Goal: Task Accomplishment & Management: Complete application form

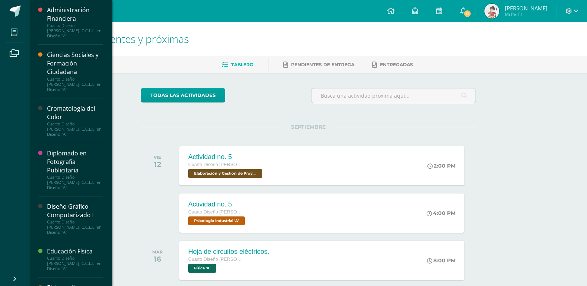
click at [14, 31] on icon at bounding box center [14, 32] width 7 height 7
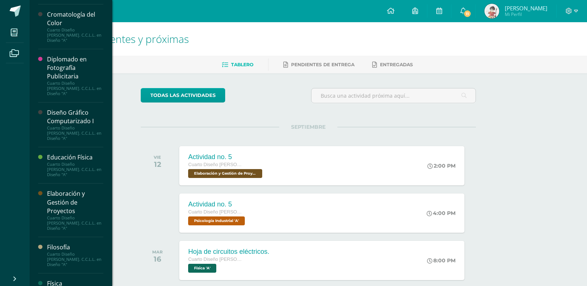
scroll to position [148, 0]
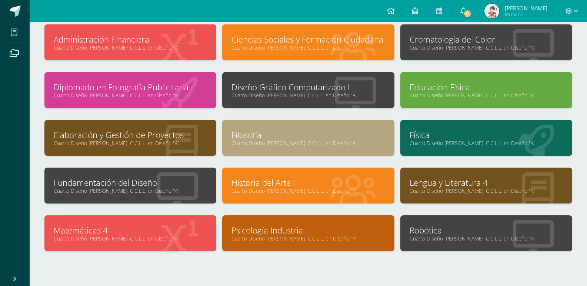
scroll to position [70, 0]
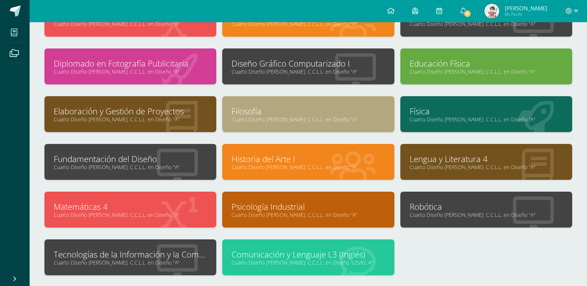
click at [122, 262] on link "Cuarto Diseño [PERSON_NAME]. C.C.L.L. en Diseño "A"" at bounding box center [130, 262] width 153 height 7
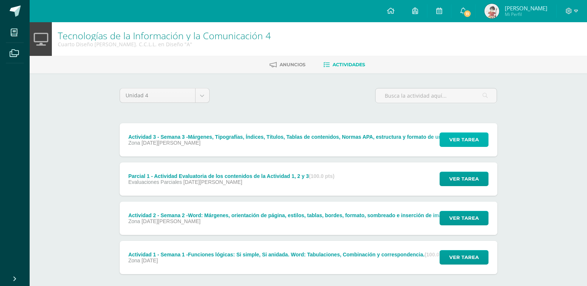
click at [483, 143] on button "Ver tarea" at bounding box center [464, 140] width 49 height 14
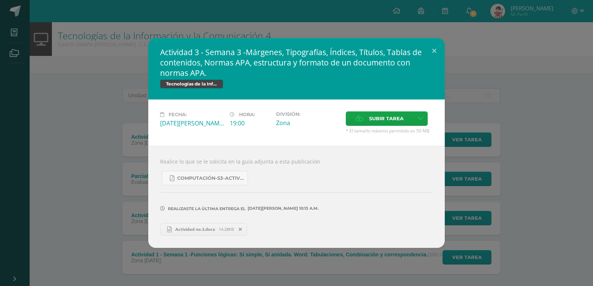
click at [202, 231] on span "Actividad no.3.docx" at bounding box center [195, 230] width 47 height 6
click at [434, 50] on button at bounding box center [433, 50] width 21 height 25
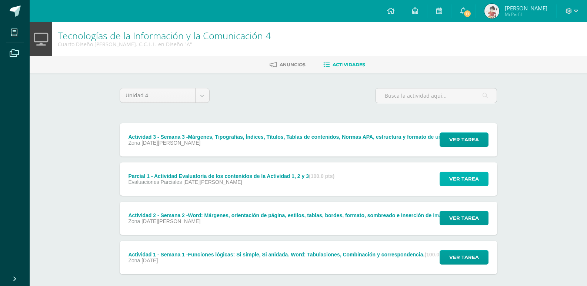
click at [461, 182] on span "Ver tarea" at bounding box center [464, 179] width 30 height 14
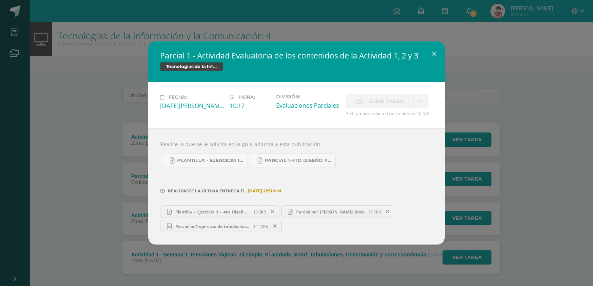
click at [318, 213] on span "Parcial no1 [PERSON_NAME].docx" at bounding box center [330, 212] width 76 height 6
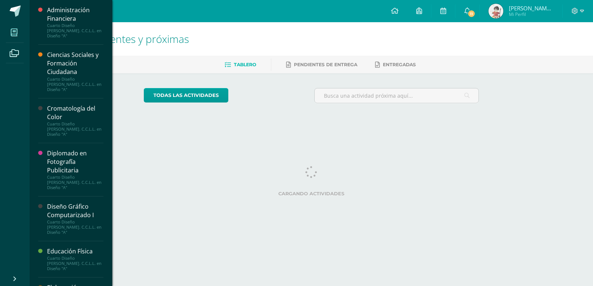
click at [9, 32] on span at bounding box center [14, 32] width 17 height 17
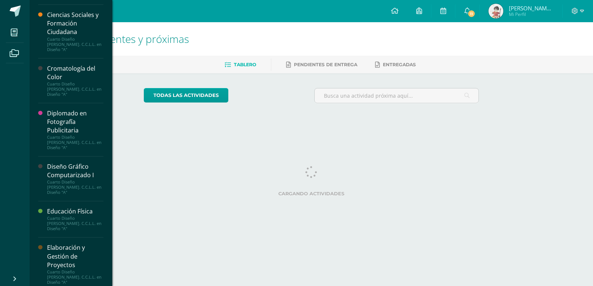
scroll to position [74, 0]
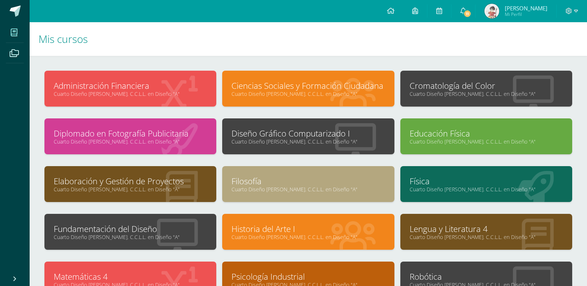
click at [585, 59] on div "Administración Financiera Cuarto Diseño [PERSON_NAME]. C.C.L.L. en Diseño "A" C…" at bounding box center [309, 231] width 558 height 351
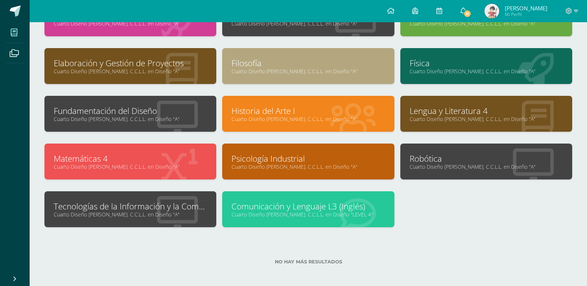
scroll to position [120, 0]
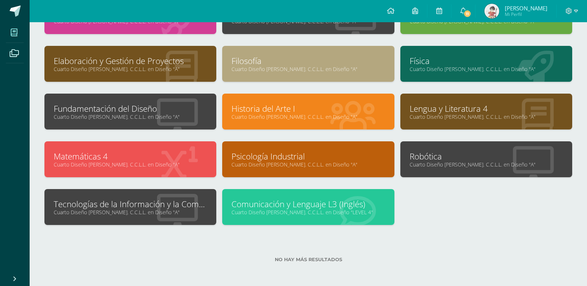
click at [180, 200] on link "Tecnologías de la Información y la Comunicación 4" at bounding box center [130, 204] width 153 height 11
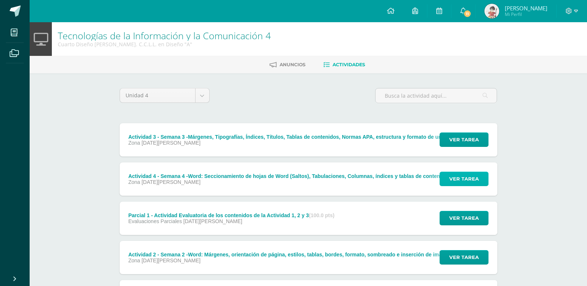
click at [457, 180] on span "Ver tarea" at bounding box center [464, 179] width 30 height 14
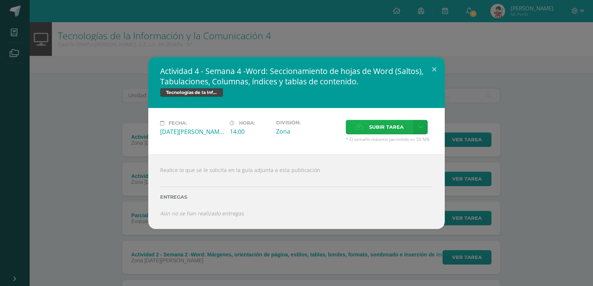
click at [357, 125] on icon at bounding box center [359, 127] width 8 height 5
click at [0, 0] on input "Subir tarea" at bounding box center [0, 0] width 0 height 0
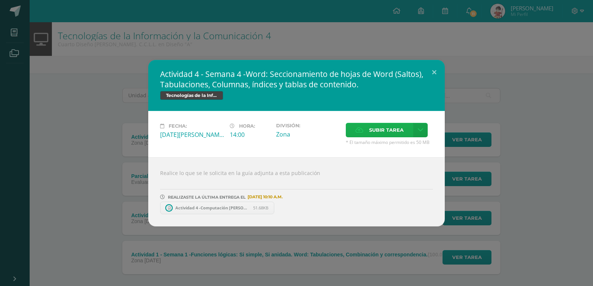
click at [373, 132] on span "Subir tarea" at bounding box center [386, 130] width 34 height 14
click at [0, 0] on input "Subir tarea" at bounding box center [0, 0] width 0 height 0
click at [437, 77] on button at bounding box center [433, 72] width 21 height 25
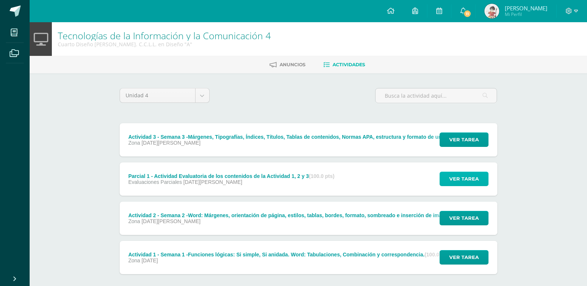
click at [454, 175] on span "Ver tarea" at bounding box center [464, 179] width 30 height 14
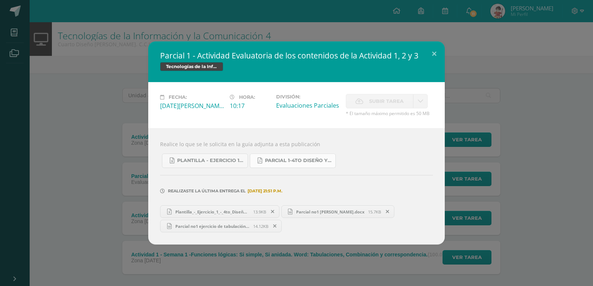
click at [274, 162] on span "Parcial 1-4to Diseño y Finanzas- IV Unidad 01-09-2025.pdf" at bounding box center [298, 161] width 67 height 6
click at [430, 55] on button at bounding box center [433, 53] width 21 height 25
